Goal: Task Accomplishment & Management: Check status

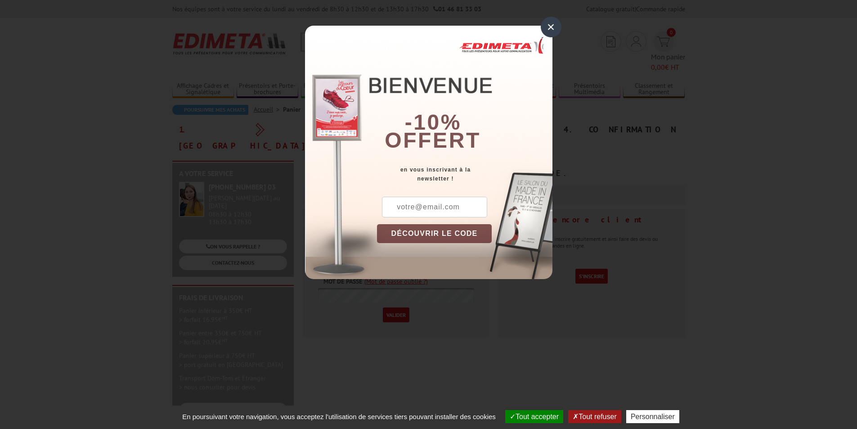
type input "[PERSON_NAME][EMAIL_ADDRESS][DOMAIN_NAME]"
click at [555, 28] on div "×" at bounding box center [551, 27] width 21 height 21
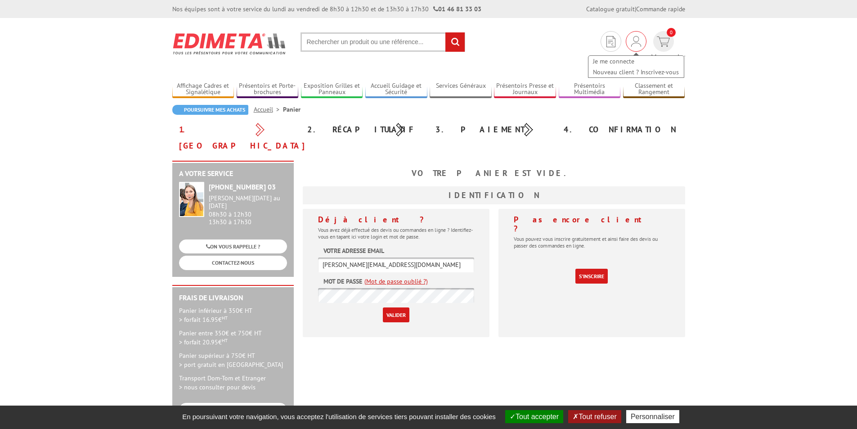
click at [626, 41] on div "Je me connecte Nouveau client ? Inscrivez-vous" at bounding box center [636, 41] width 21 height 21
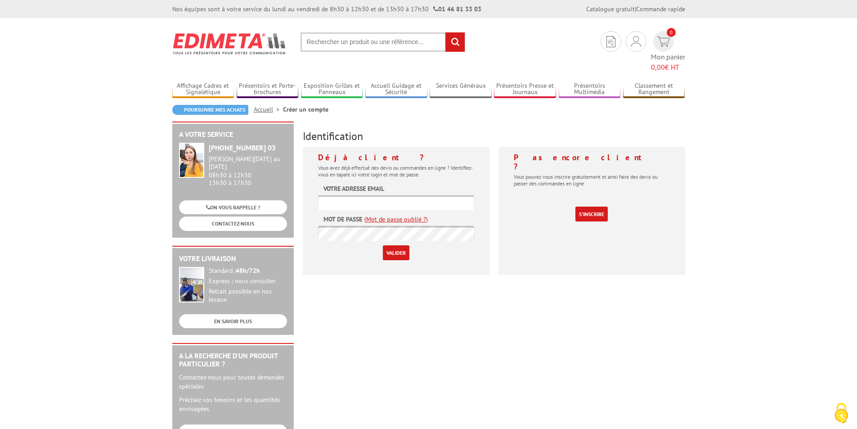
type input "[PERSON_NAME][EMAIL_ADDRESS][DOMAIN_NAME]"
click at [399, 245] on input "Valider" at bounding box center [396, 252] width 27 height 15
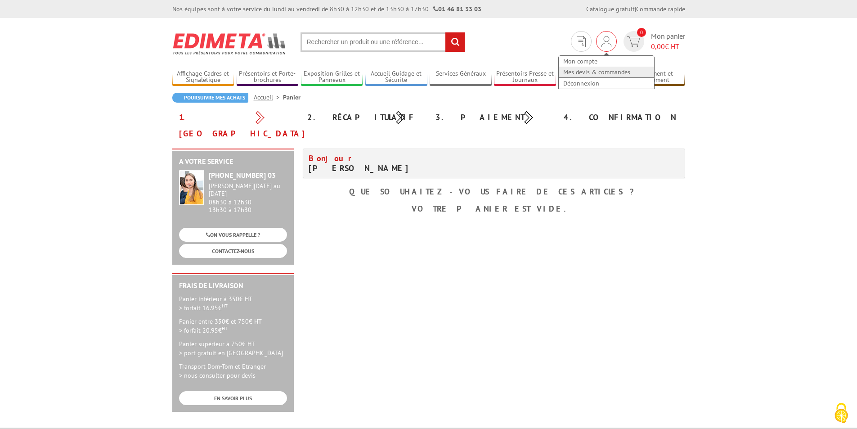
click at [599, 73] on link "Mes devis & commandes" at bounding box center [606, 72] width 95 height 11
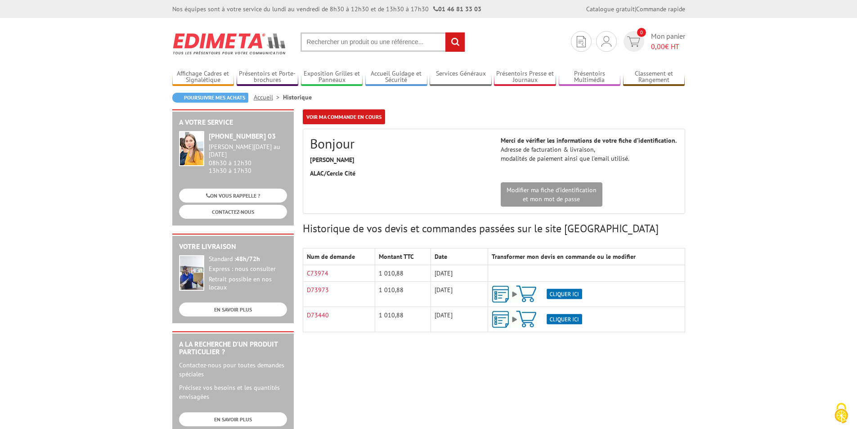
click at [570, 296] on img at bounding box center [537, 294] width 90 height 18
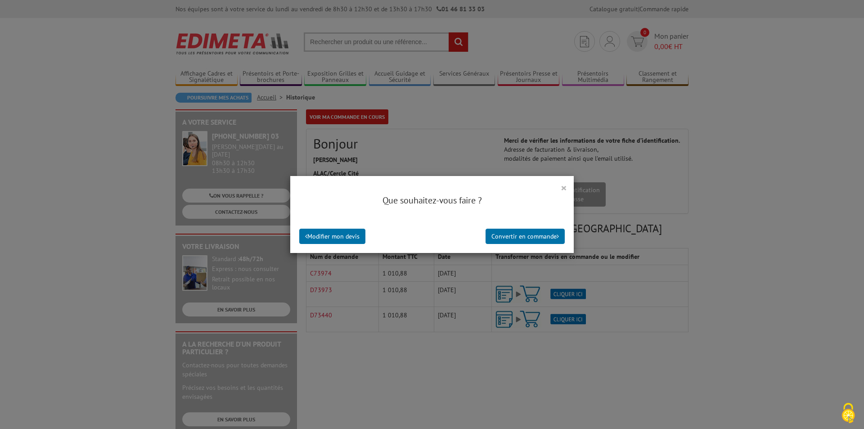
click at [561, 186] on button "×" at bounding box center [564, 188] width 6 height 12
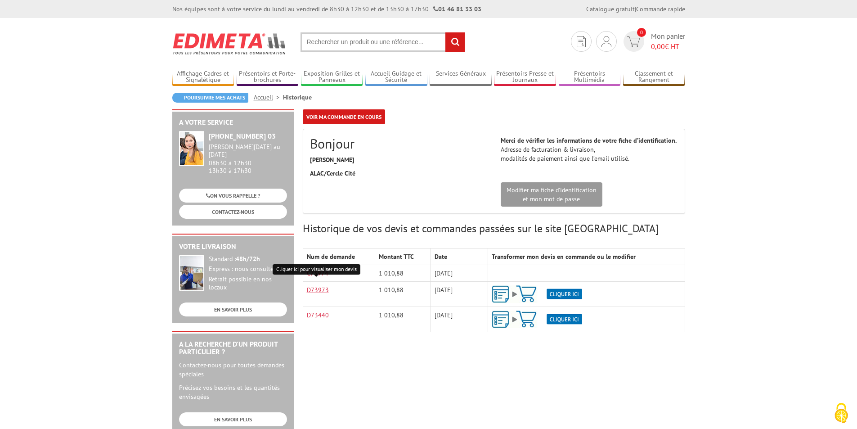
click at [313, 290] on link "D73973" at bounding box center [318, 290] width 22 height 8
